Goal: Information Seeking & Learning: Learn about a topic

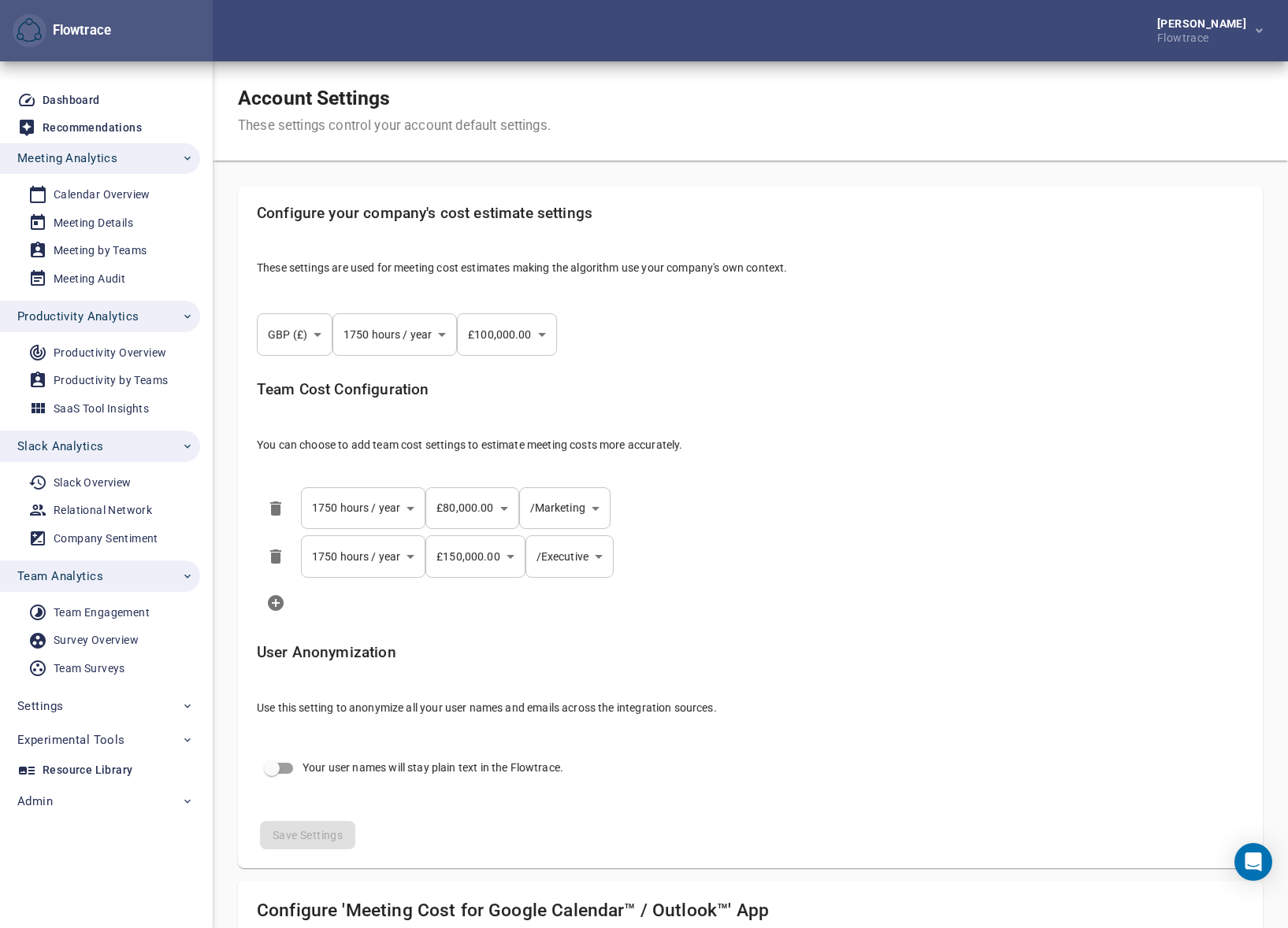
select select "***"
click at [685, 110] on div "Account Settings These settings control your account default settings." at bounding box center [750, 111] width 1075 height 99
click at [1217, 31] on div "Flowtrace" at bounding box center [1205, 36] width 96 height 14
select select "***"
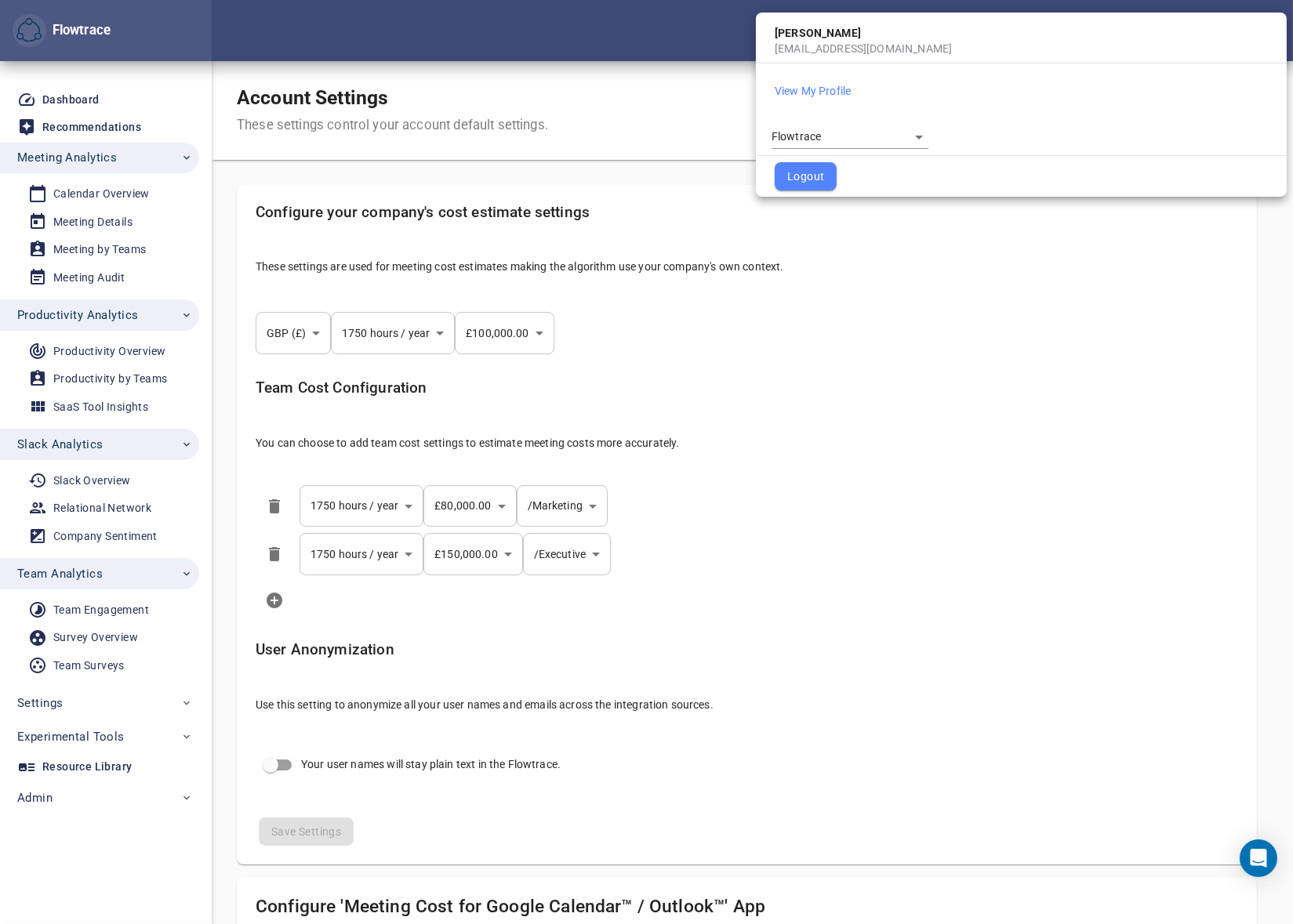
click at [821, 129] on body "Flowtrace Petri Lehtonen Flowtrace Flowtrace Dashboard Recommendations Meeting …" at bounding box center [646, 462] width 1293 height 924
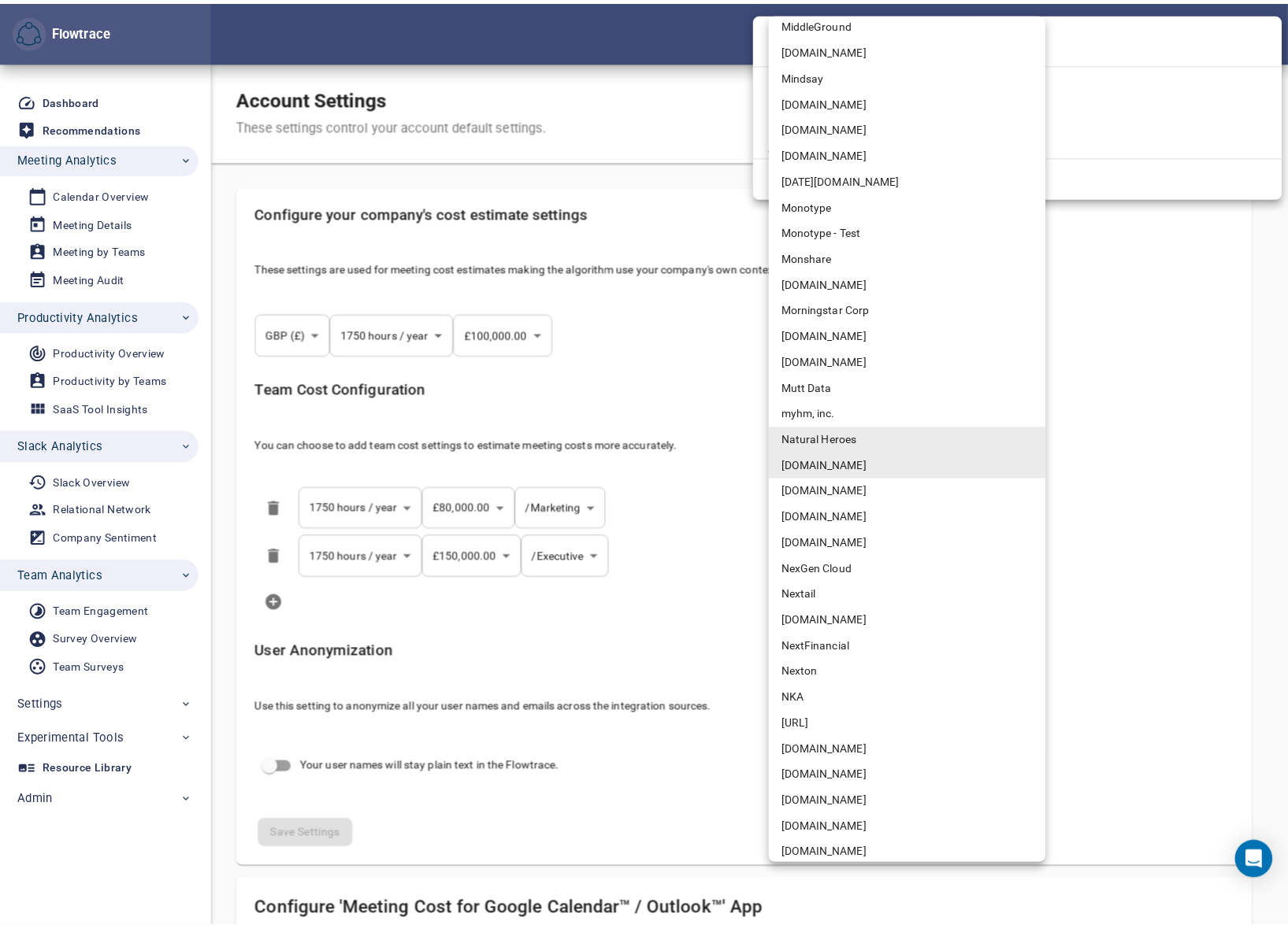
scroll to position [6282, 0]
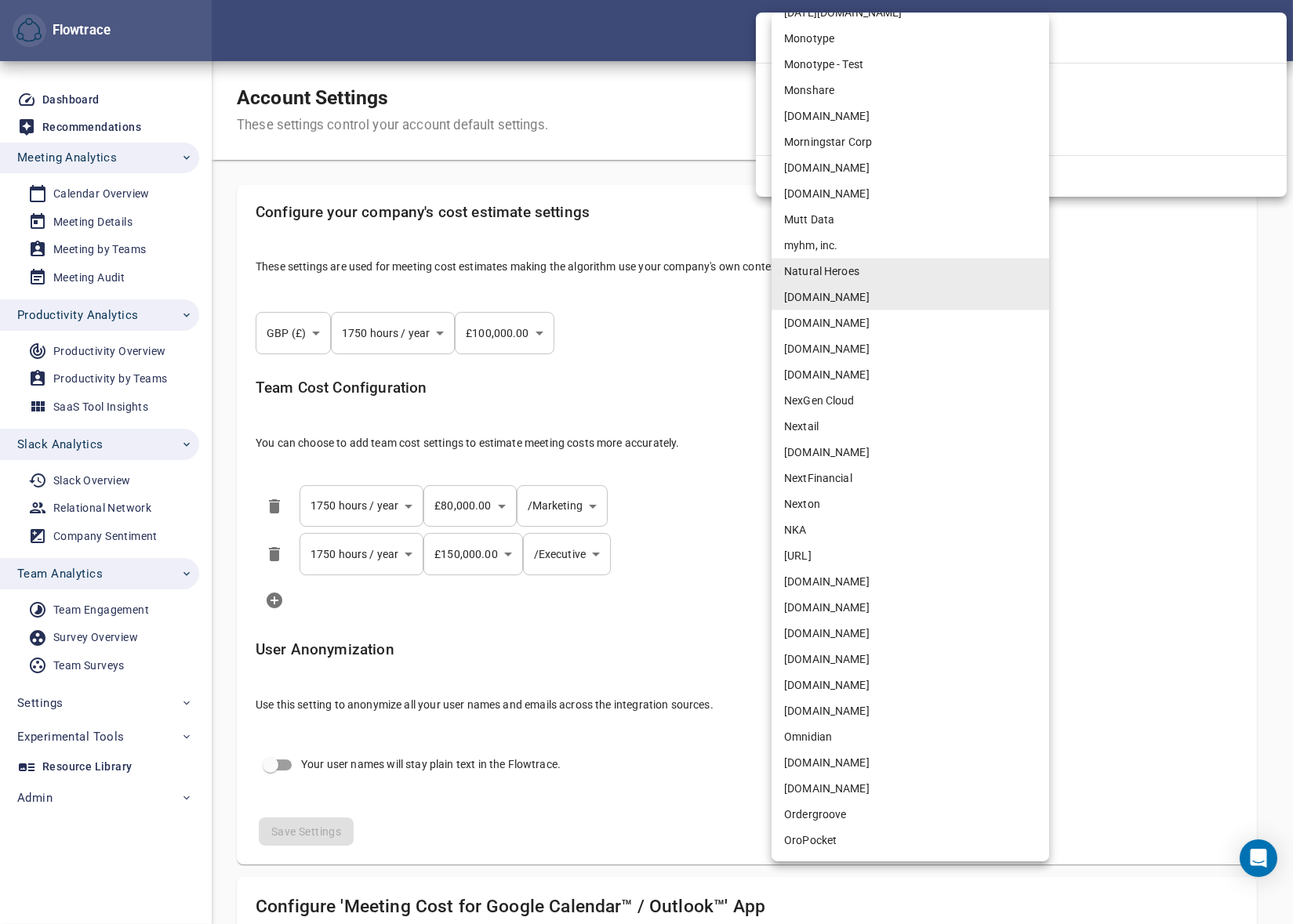
click at [798, 658] on li "NRG.com" at bounding box center [910, 660] width 278 height 26
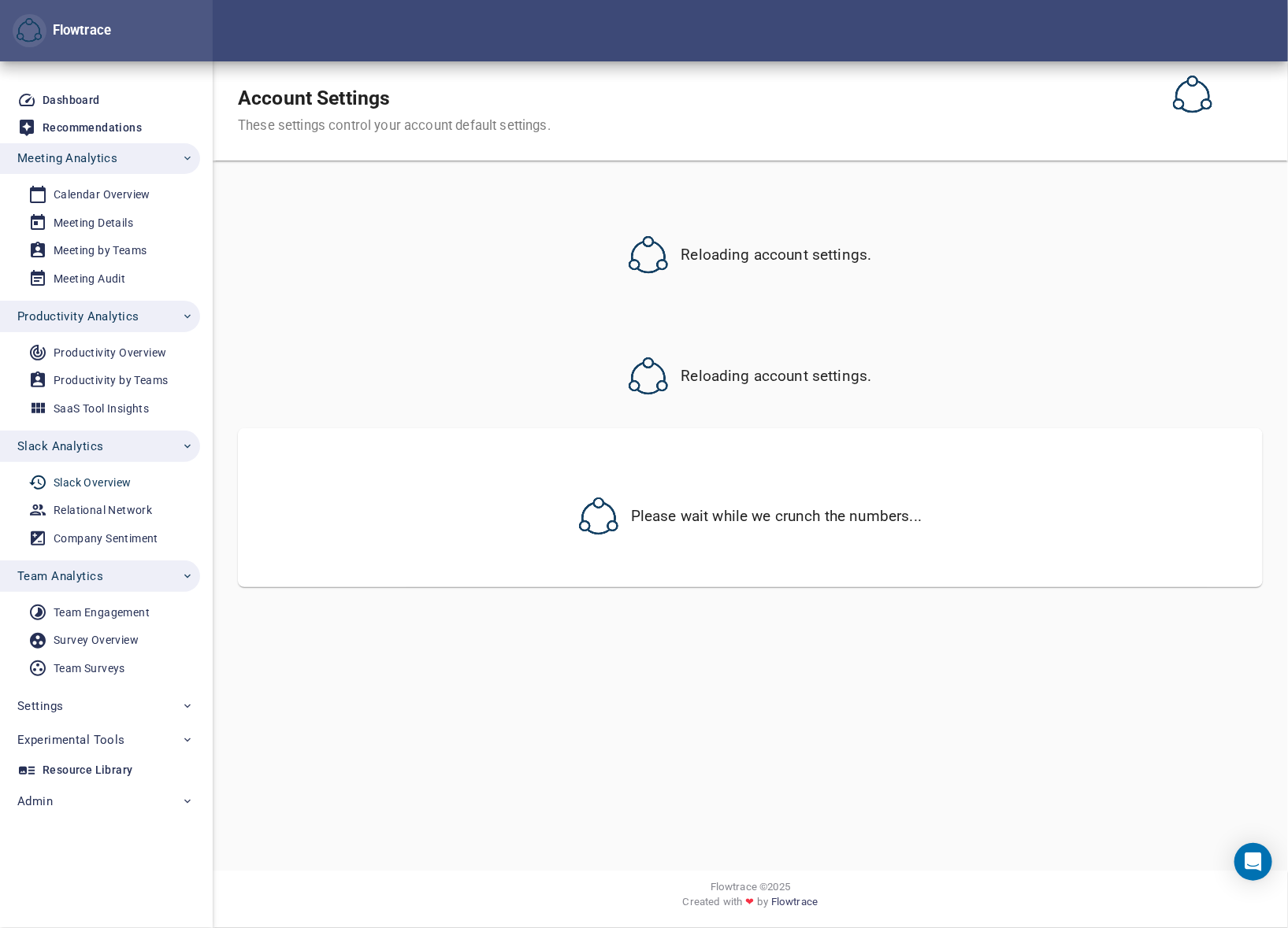
select select "***"
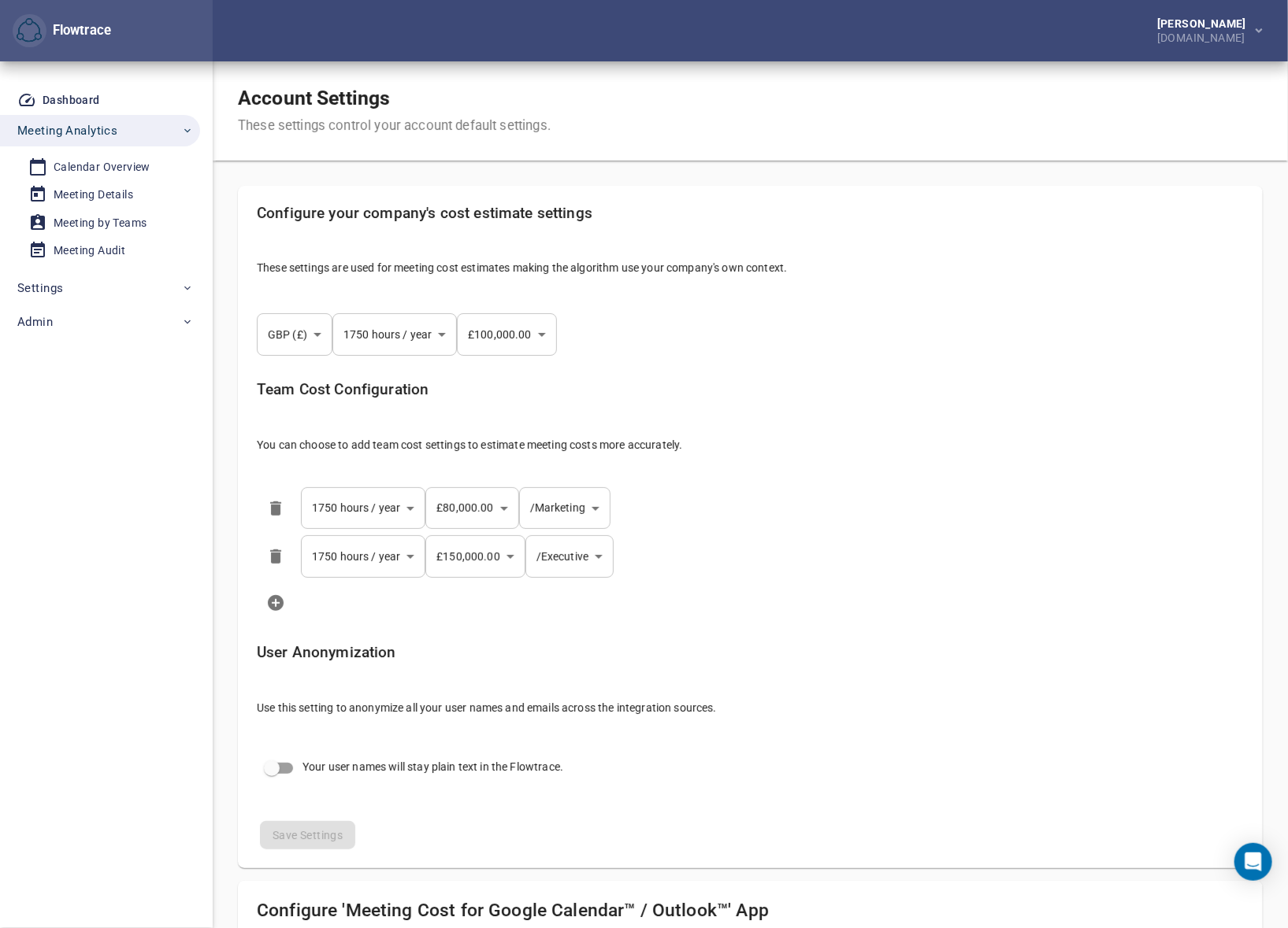
select select "***"
click at [867, 101] on div "Account Settings These settings control your account default settings." at bounding box center [750, 111] width 1075 height 99
click at [107, 287] on span "Settings" at bounding box center [105, 288] width 176 height 21
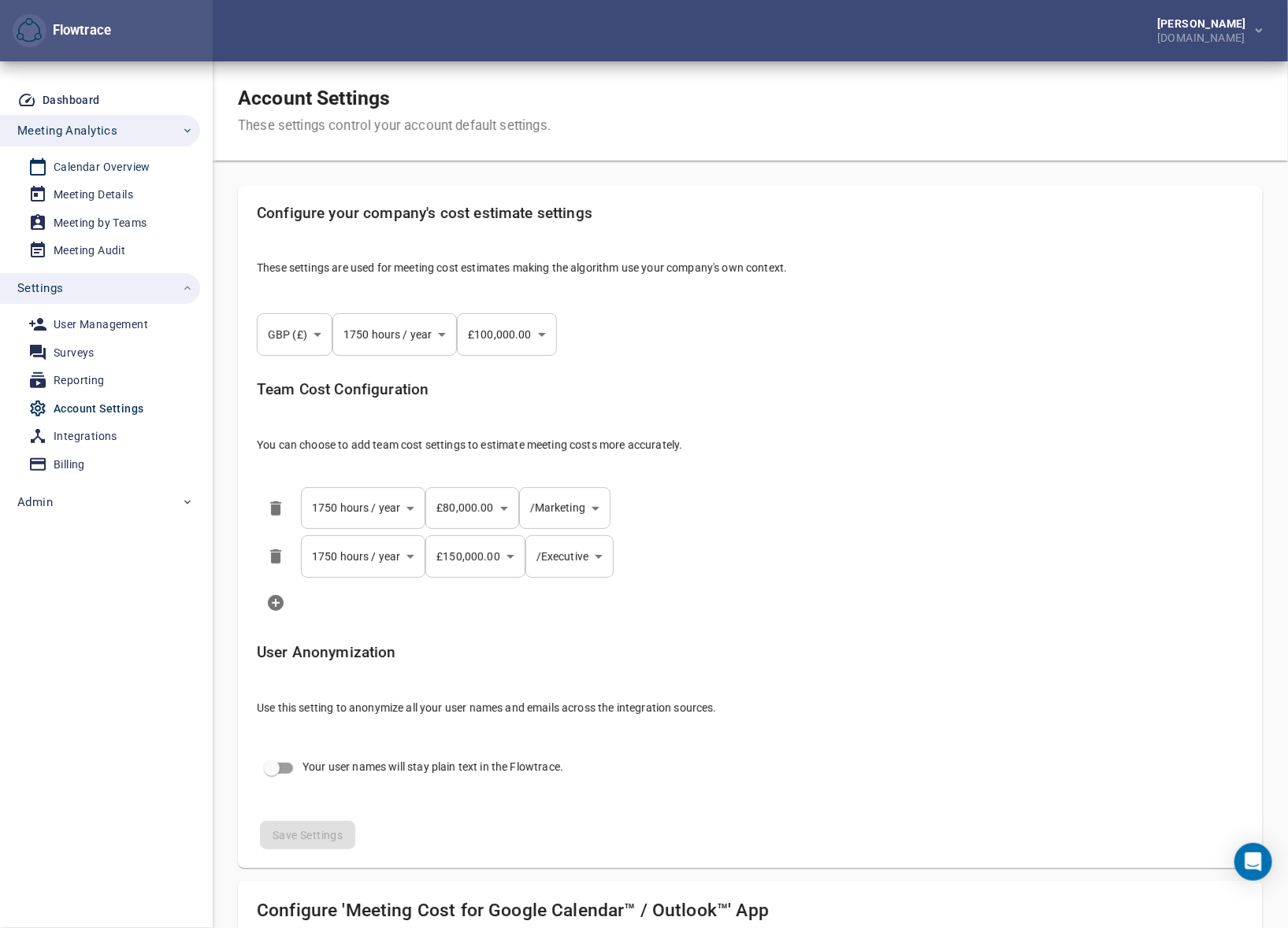
click at [101, 167] on div "Calendar Overview" at bounding box center [101, 167] width 96 height 20
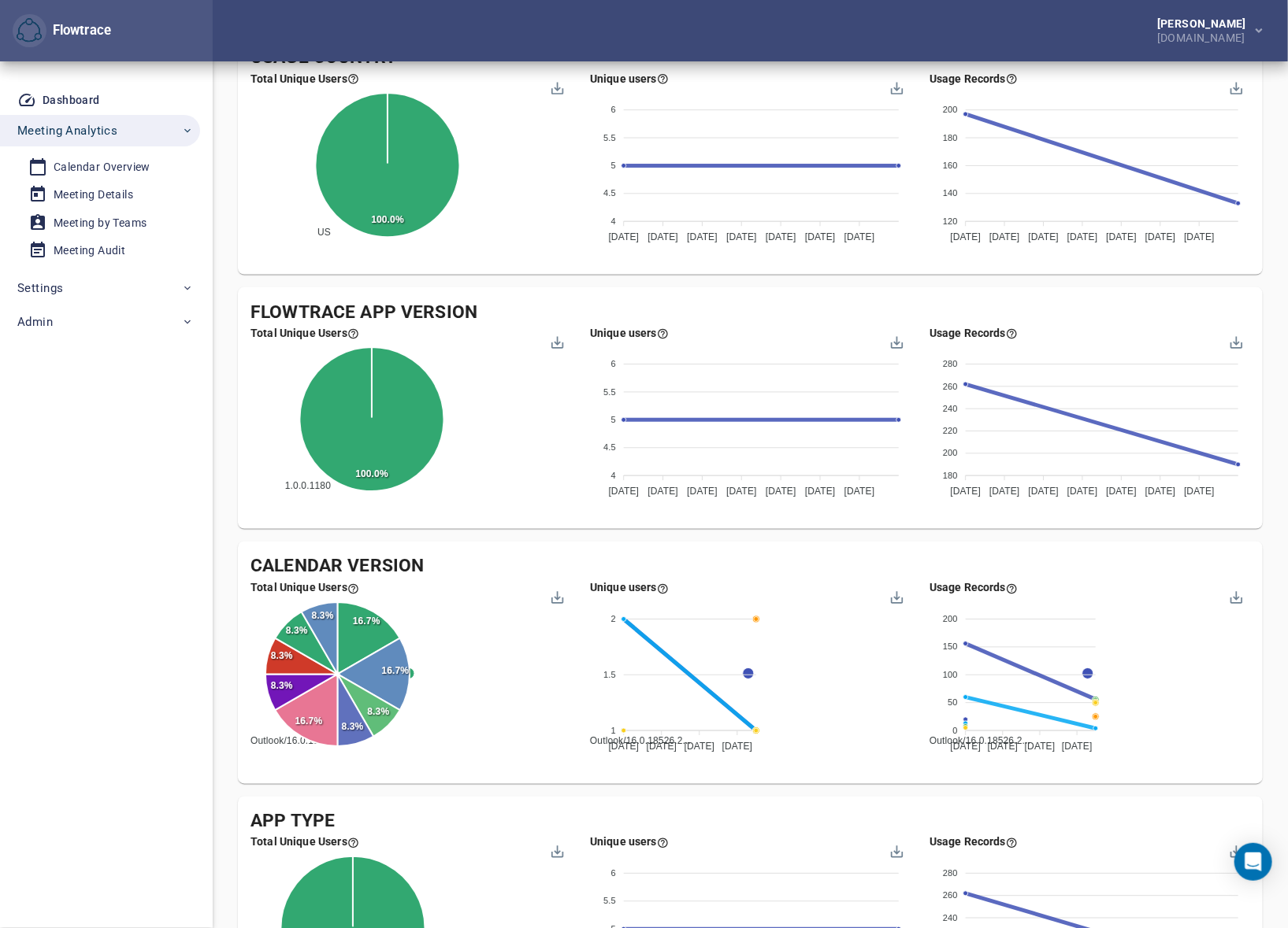
scroll to position [1002, 0]
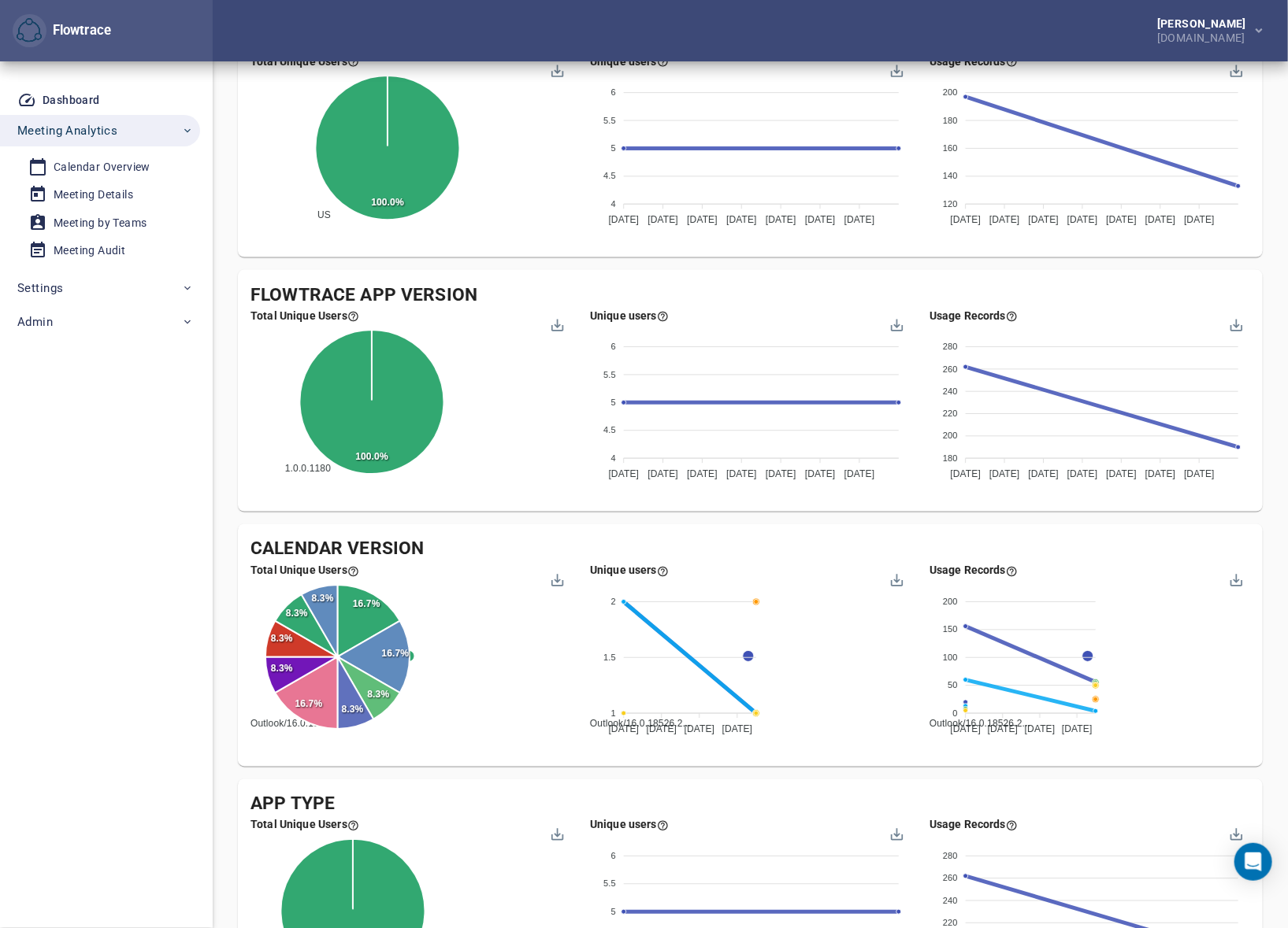
click at [570, 527] on div "Calendar Version Total Unique Users Outlook/16.0.18526.2... Outlook/16.0.18827.…" at bounding box center [750, 645] width 1025 height 243
click at [539, 520] on div "Meeting Costs for Google and Outlook App Usage Follow the adoption and usage of…" at bounding box center [750, 40] width 1025 height 1962
drag, startPoint x: 946, startPoint y: 532, endPoint x: 1010, endPoint y: 562, distance: 70.7
click at [946, 532] on div "Calendar Version Total Unique Users Outlook/16.0.18526.2... Outlook/16.0.18827.…" at bounding box center [750, 645] width 1025 height 243
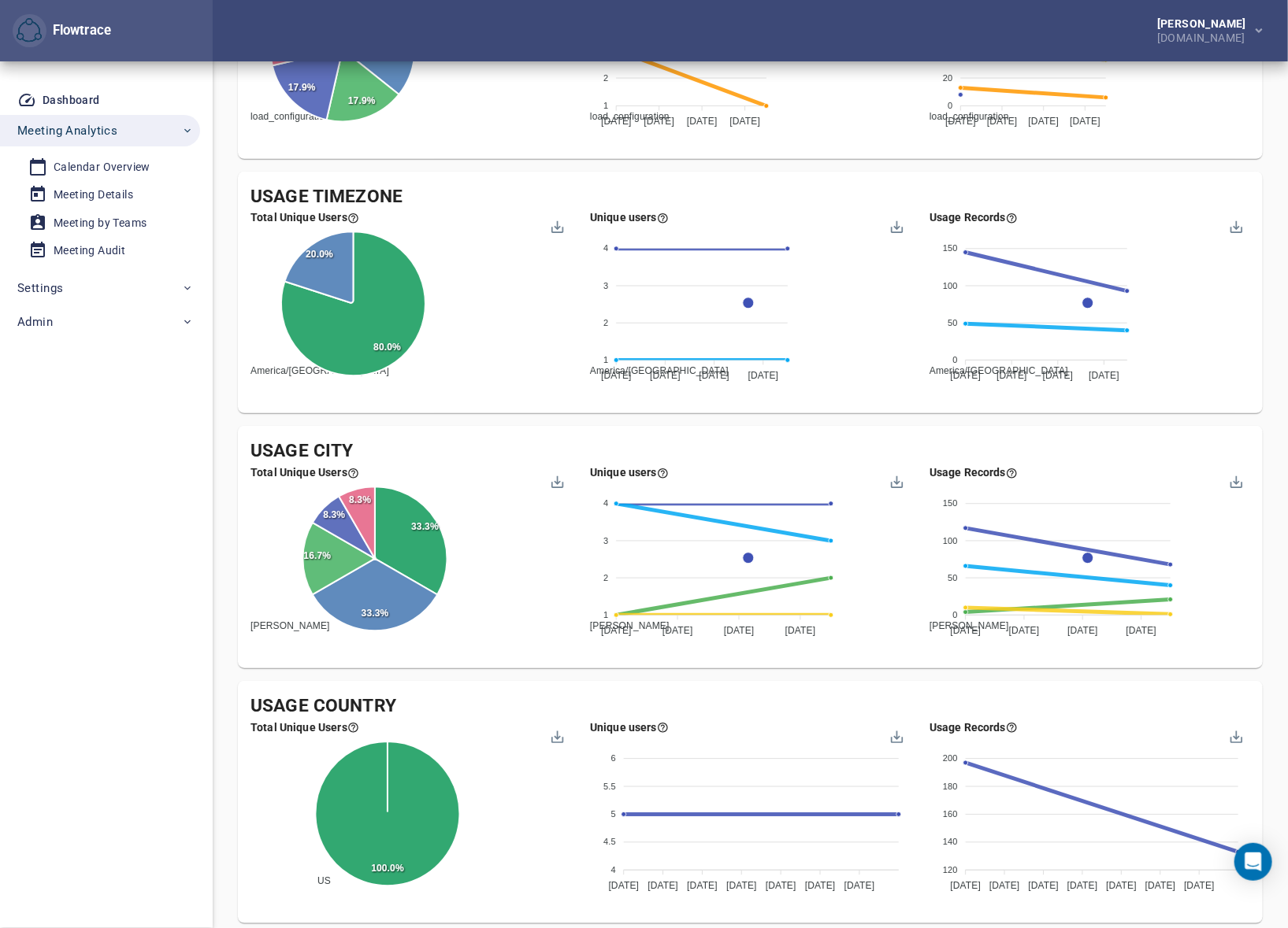
scroll to position [0, 0]
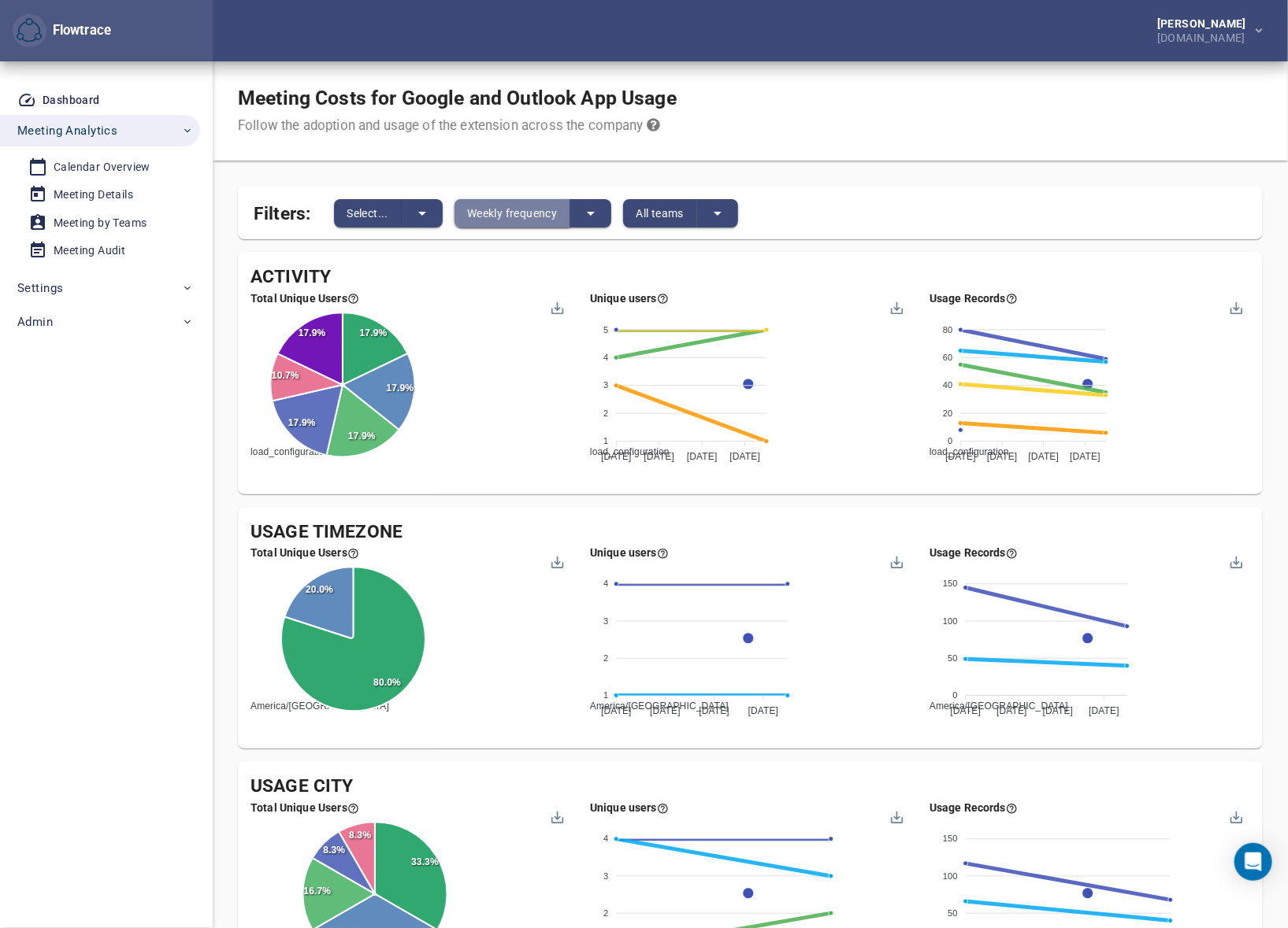
click at [493, 211] on span "Weekly frequency" at bounding box center [512, 214] width 90 height 19
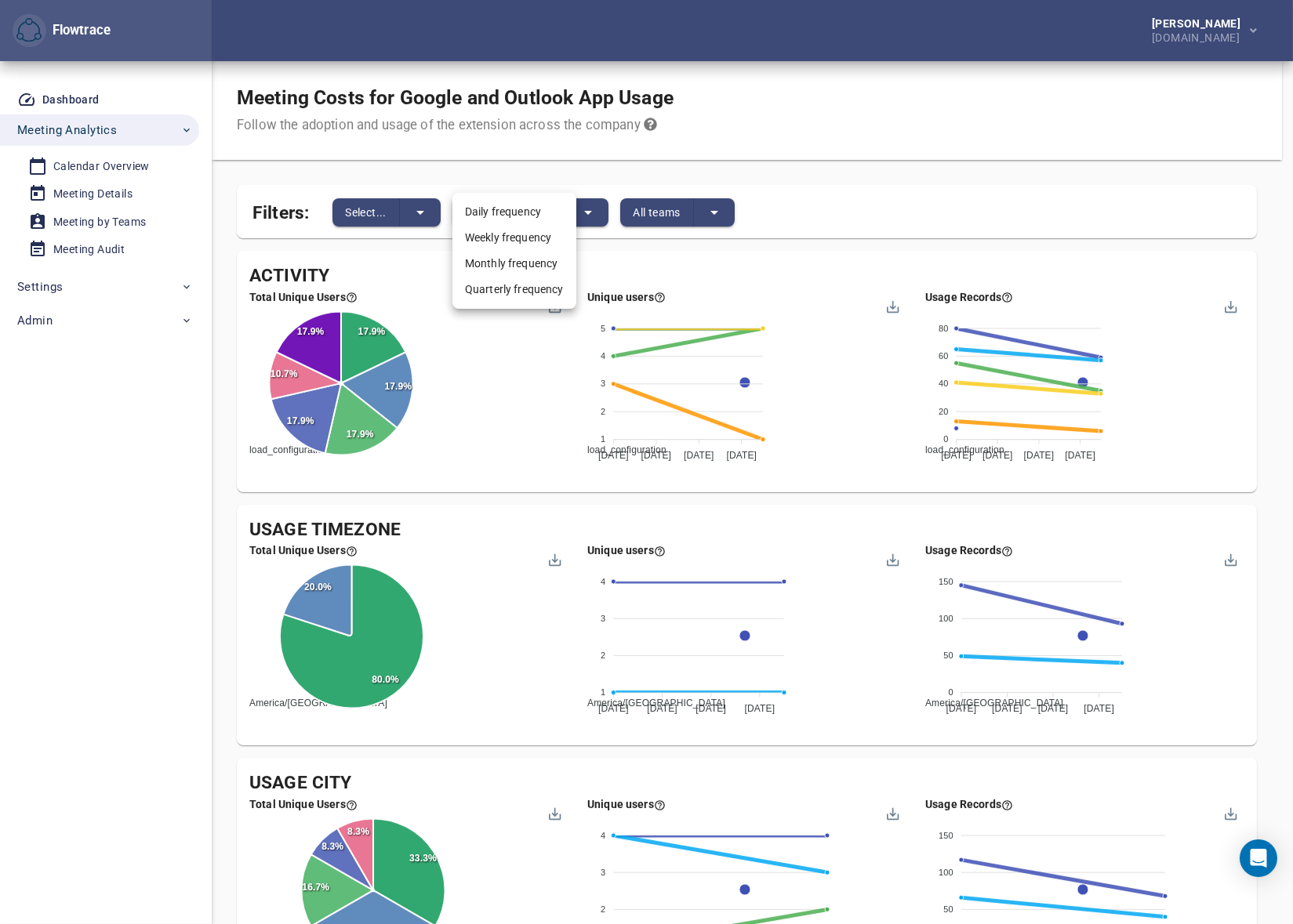
click at [506, 207] on li "Daily frequency" at bounding box center [514, 213] width 124 height 26
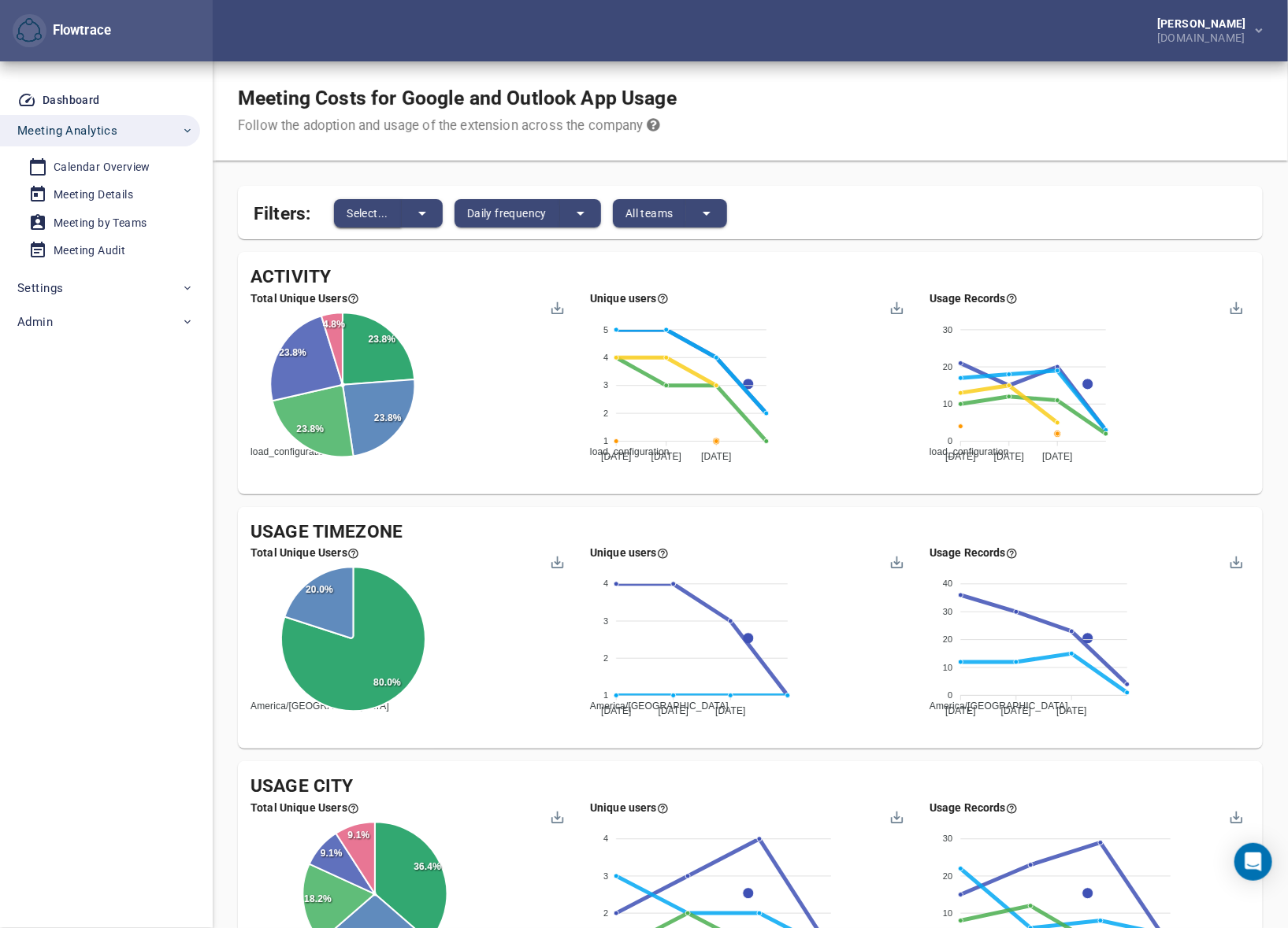
click at [382, 223] on button "Select..." at bounding box center [368, 214] width 67 height 28
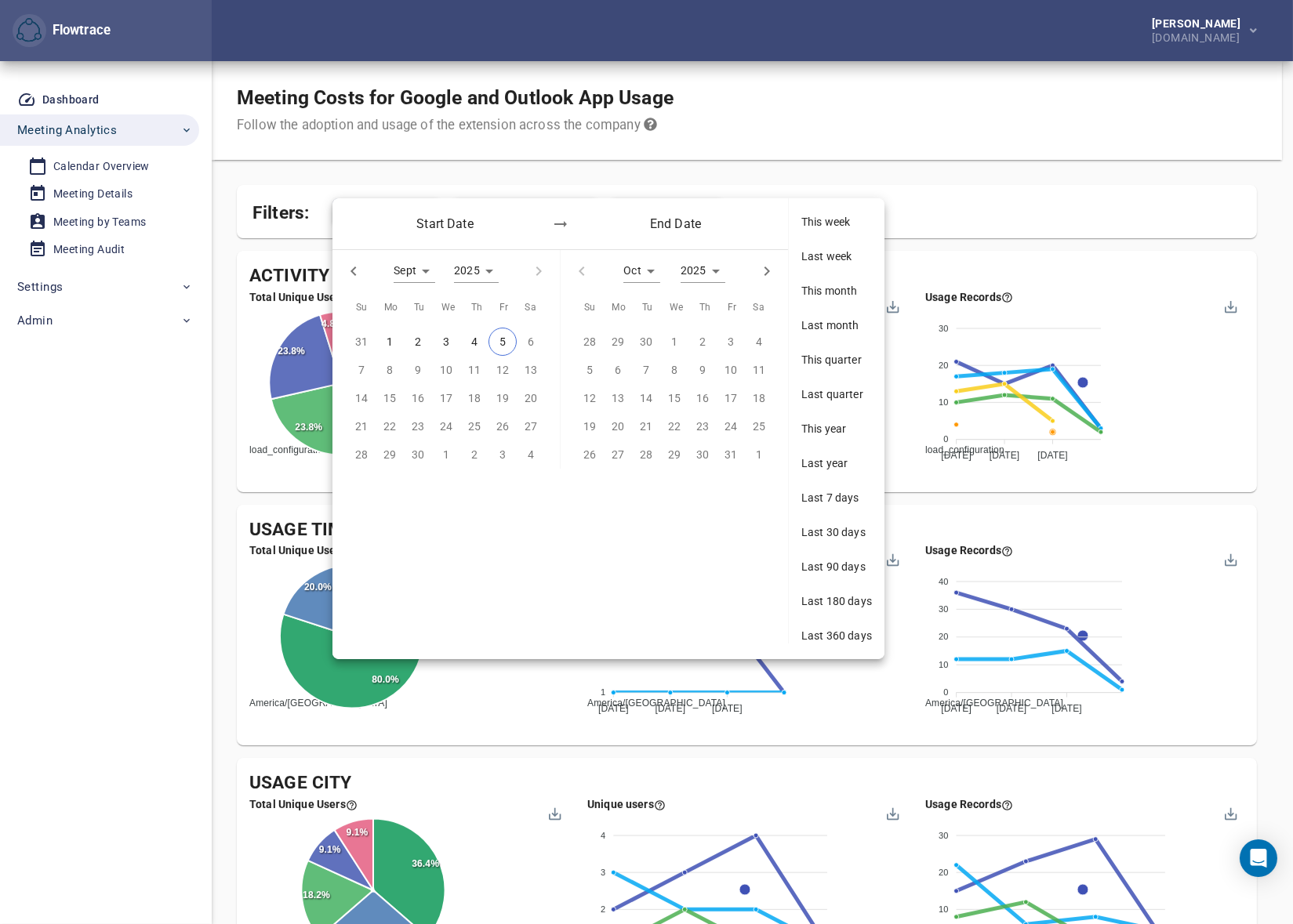
click at [835, 534] on span "Last 30 days" at bounding box center [836, 532] width 71 height 16
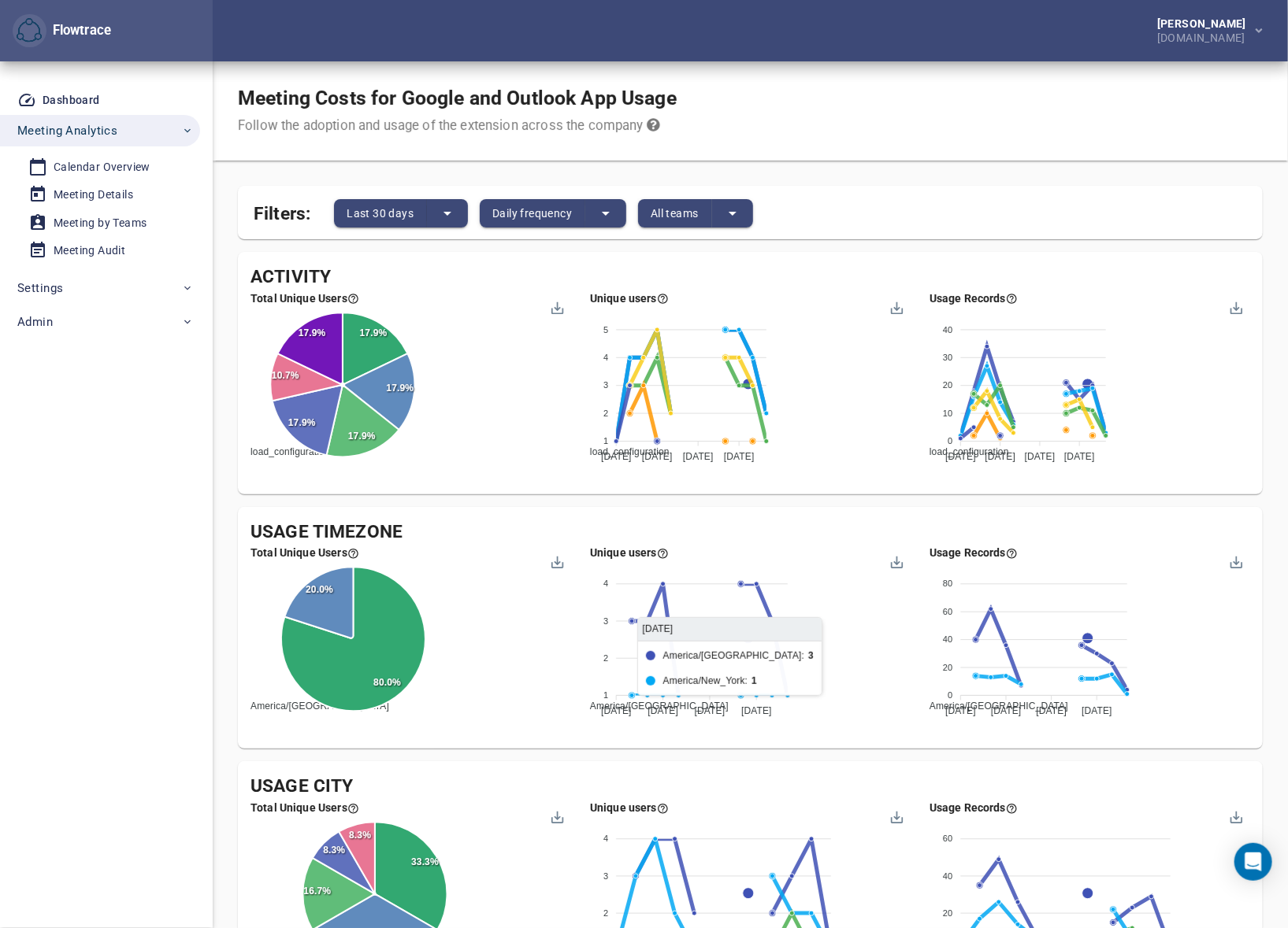
click at [754, 30] on div "Petri Lehtonen NRG.com" at bounding box center [750, 31] width 1075 height 62
click at [909, 92] on div "Meeting Costs for Google and Outlook App Usage Follow the adoption and usage of…" at bounding box center [750, 111] width 1075 height 99
click at [806, 92] on div "Meeting Costs for Google and Outlook App Usage Follow the adoption and usage of…" at bounding box center [750, 111] width 1075 height 99
click at [925, 112] on div "Meeting Costs for Google and Outlook App Usage Follow the adoption and usage of…" at bounding box center [750, 111] width 1075 height 99
click at [908, 96] on div "Meeting Costs for Google and Outlook App Usage Follow the adoption and usage of…" at bounding box center [750, 111] width 1075 height 99
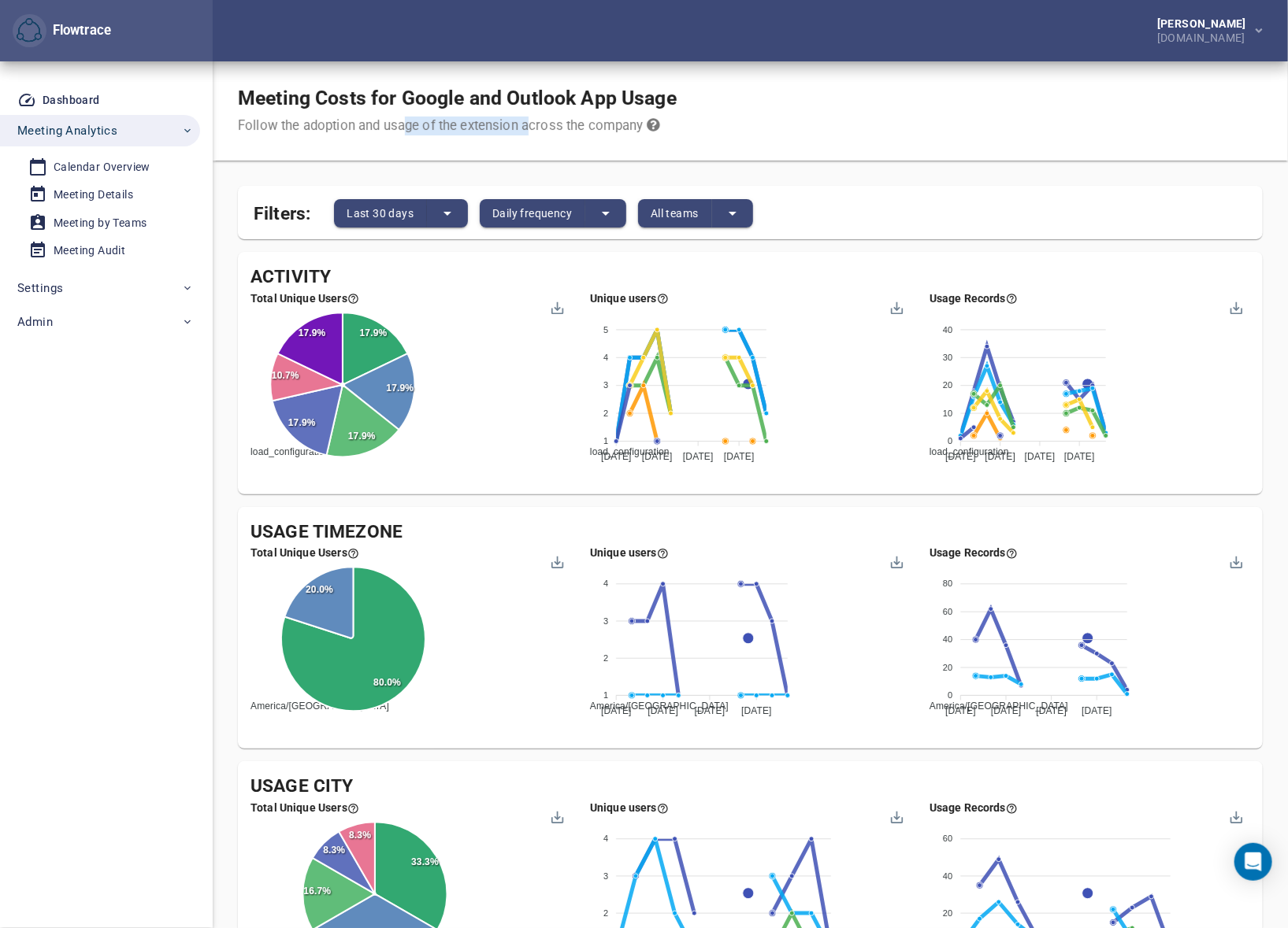
drag, startPoint x: 408, startPoint y: 125, endPoint x: 548, endPoint y: 126, distance: 140.0
click at [532, 126] on div "Follow the adoption and usage of the extension across the company" at bounding box center [457, 125] width 438 height 19
drag, startPoint x: 551, startPoint y: 126, endPoint x: 401, endPoint y: 126, distance: 150.0
click at [404, 126] on div "Follow the adoption and usage of the extension across the company" at bounding box center [457, 125] width 438 height 19
click at [398, 126] on div "Follow the adoption and usage of the extension across the company" at bounding box center [457, 125] width 438 height 19
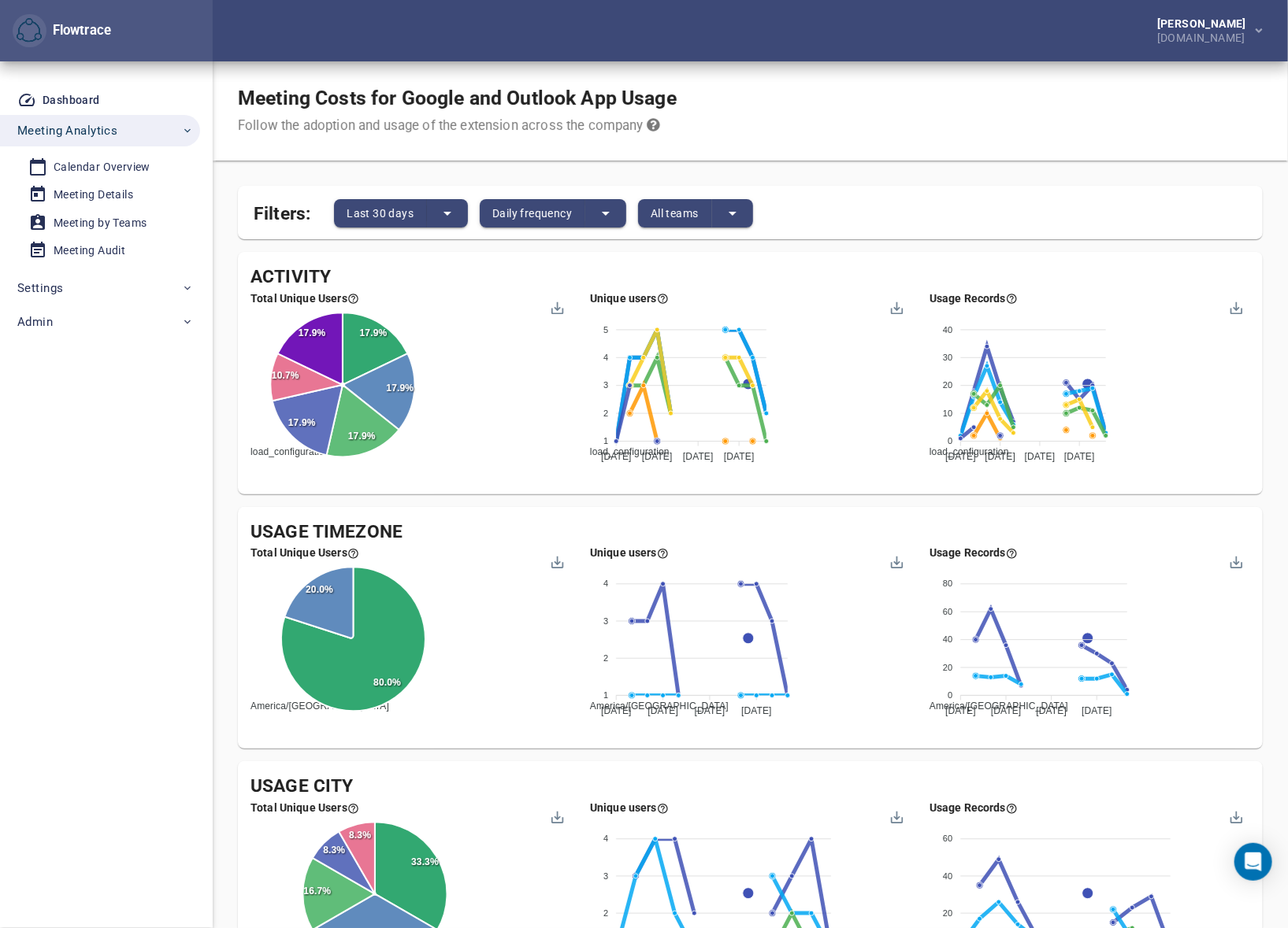
click at [838, 136] on div "Meeting Costs for Google and Outlook App Usage Follow the adoption and usage of…" at bounding box center [750, 111] width 1075 height 99
click at [862, 125] on div "Meeting Costs for Google and Outlook App Usage Follow the adoption and usage of…" at bounding box center [750, 111] width 1075 height 99
click at [869, 136] on div "Meeting Costs for Google and Outlook App Usage Follow the adoption and usage of…" at bounding box center [750, 111] width 1075 height 99
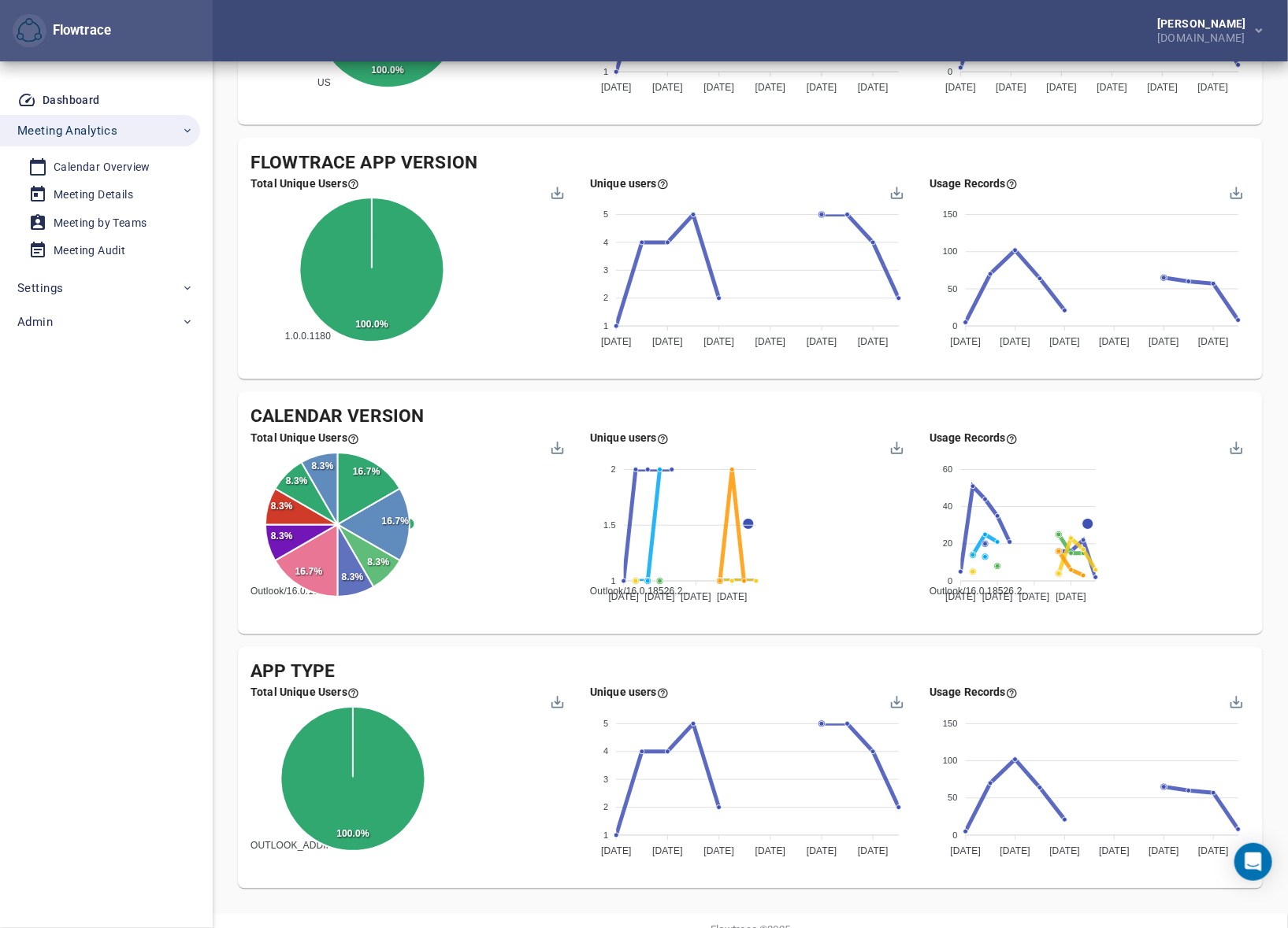
scroll to position [1176, 0]
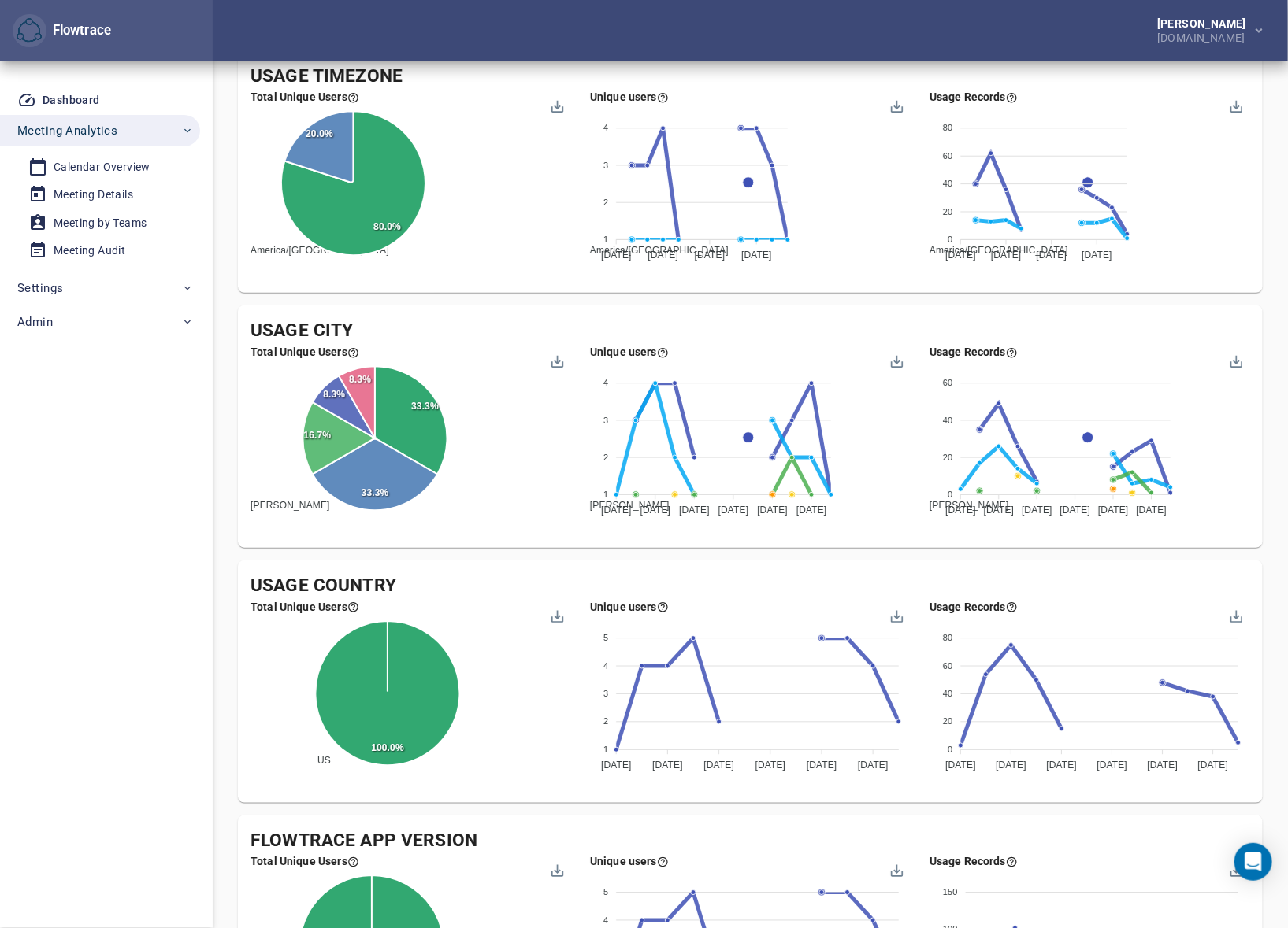
scroll to position [0, 0]
